Goal: Task Accomplishment & Management: Manage account settings

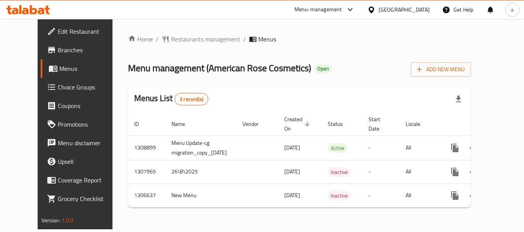
scroll to position [0, 5]
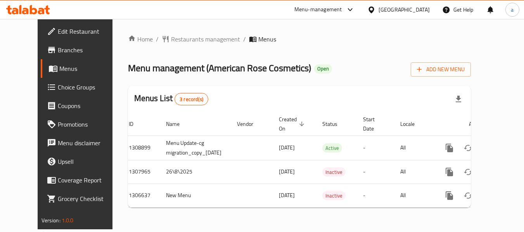
click at [58, 33] on span "Edit Restaurant" at bounding box center [88, 31] width 61 height 9
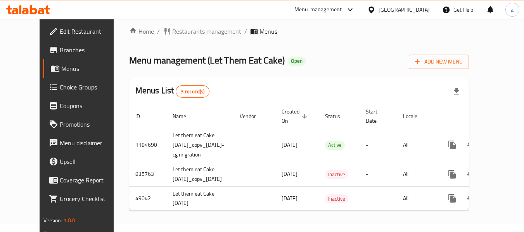
scroll to position [14, 0]
click at [60, 31] on span "Edit Restaurant" at bounding box center [90, 31] width 61 height 9
click at [60, 30] on span "Edit Restaurant" at bounding box center [90, 31] width 61 height 9
